Goal: Transaction & Acquisition: Book appointment/travel/reservation

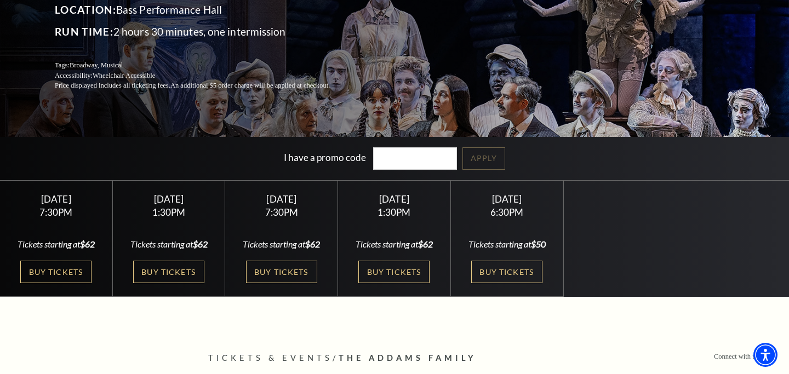
scroll to position [155, 0]
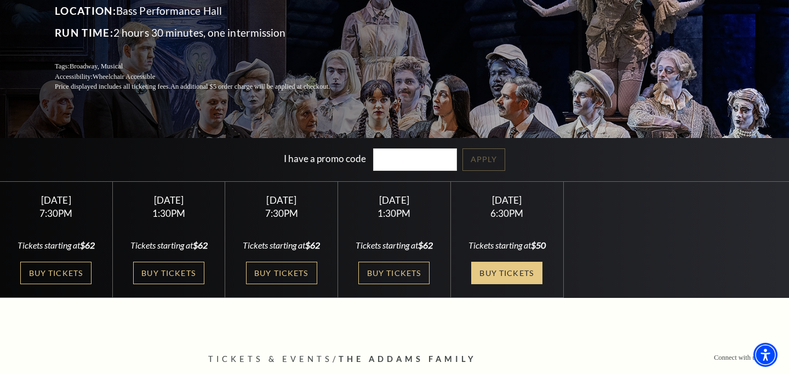
click at [519, 268] on link "Buy Tickets" at bounding box center [506, 273] width 71 height 22
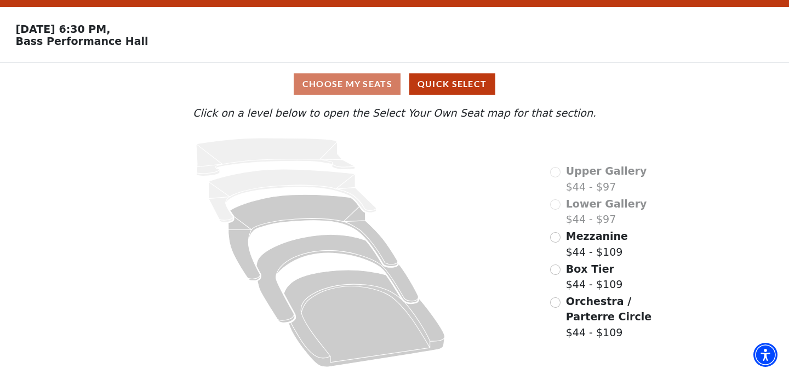
scroll to position [28, 0]
click at [553, 301] on input "Orchestra / Parterre Circle$44 - $109\a" at bounding box center [555, 303] width 10 height 10
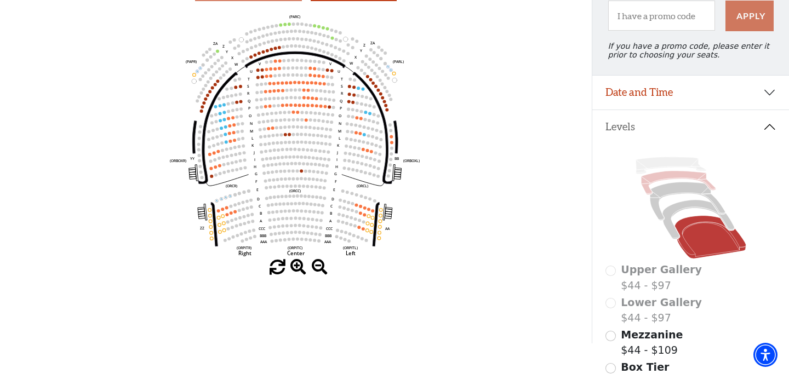
scroll to position [124, 0]
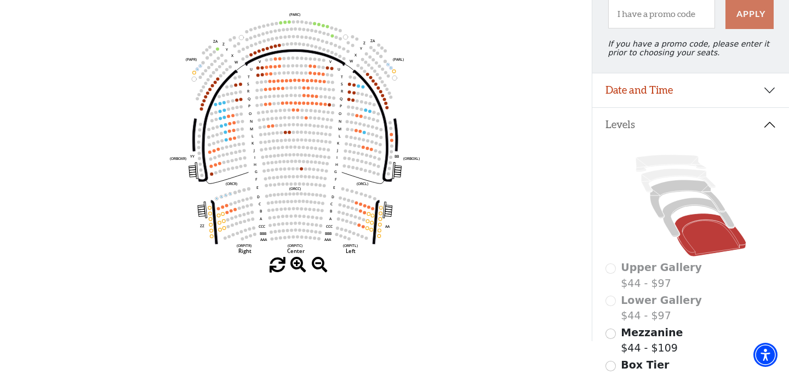
click at [639, 336] on span "Mezzanine" at bounding box center [652, 333] width 62 height 12
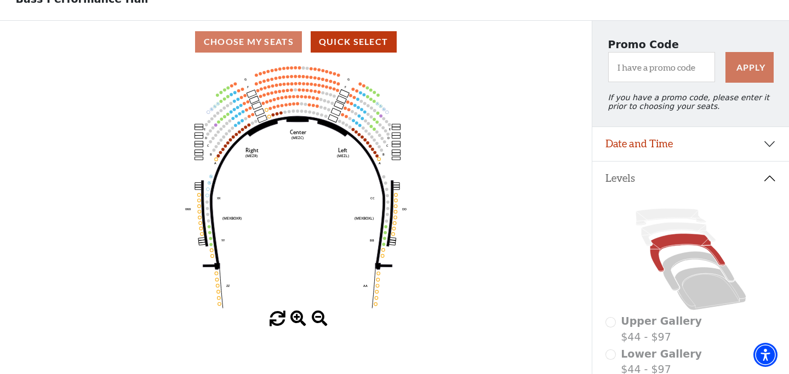
scroll to position [68, 0]
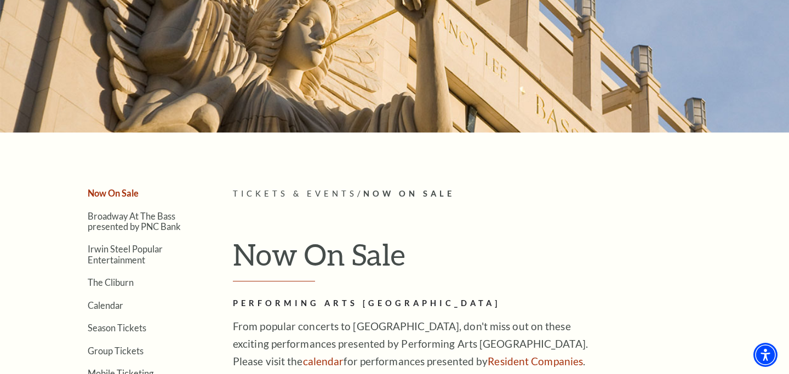
scroll to position [127, 0]
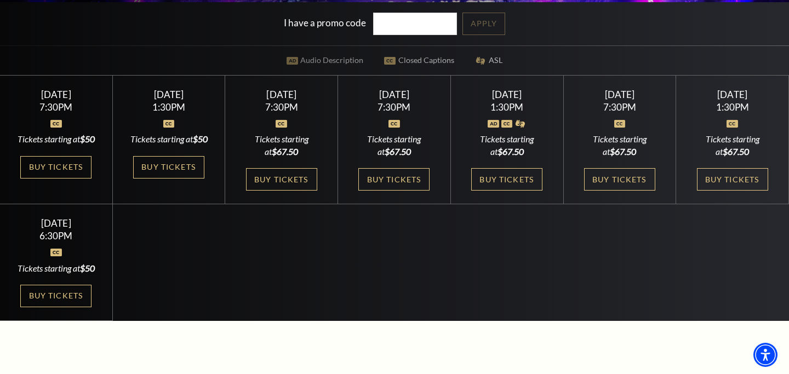
scroll to position [290, 0]
